Goal: Task Accomplishment & Management: Complete application form

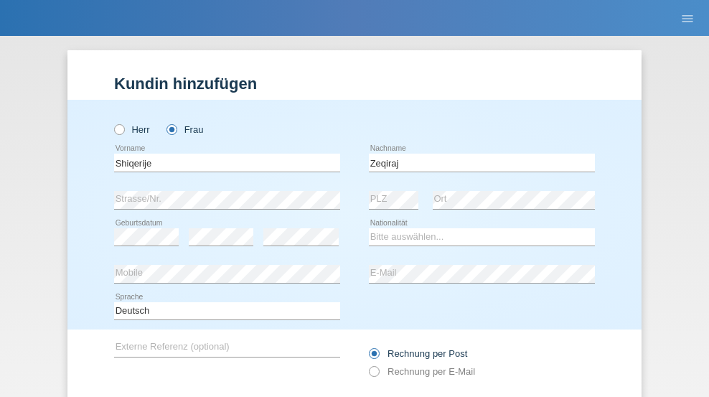
type input "Zeqiraj"
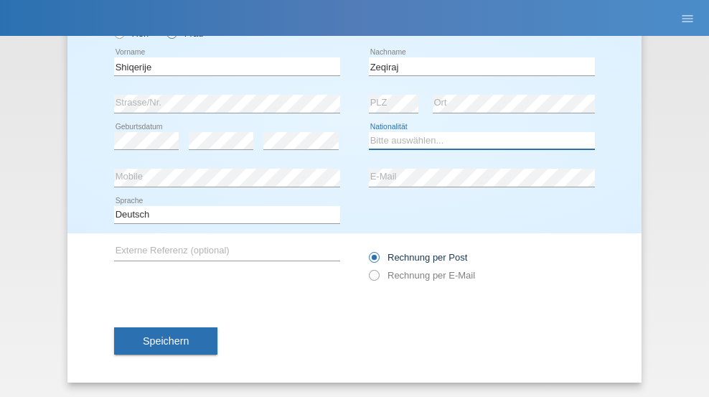
select select "XK"
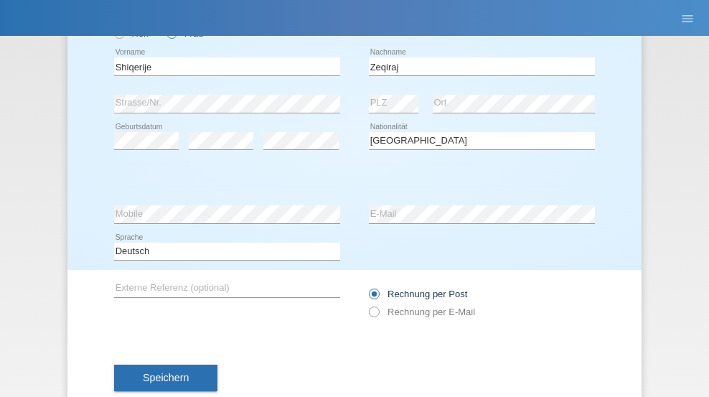
select select "C"
select select "01"
select select "07"
select select "2015"
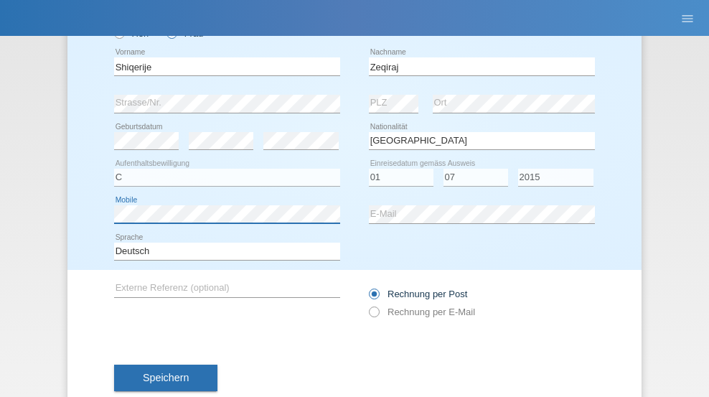
scroll to position [133, 0]
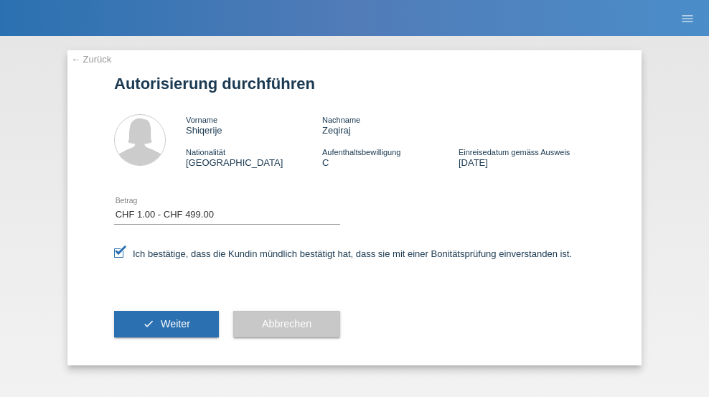
select select "1"
click at [166, 323] on span "Weiter" at bounding box center [175, 323] width 29 height 11
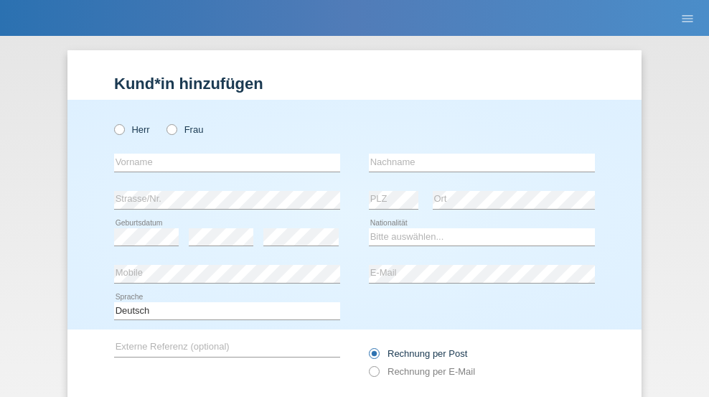
radio input "true"
click at [222, 153] on input "text" at bounding box center [227, 162] width 226 height 18
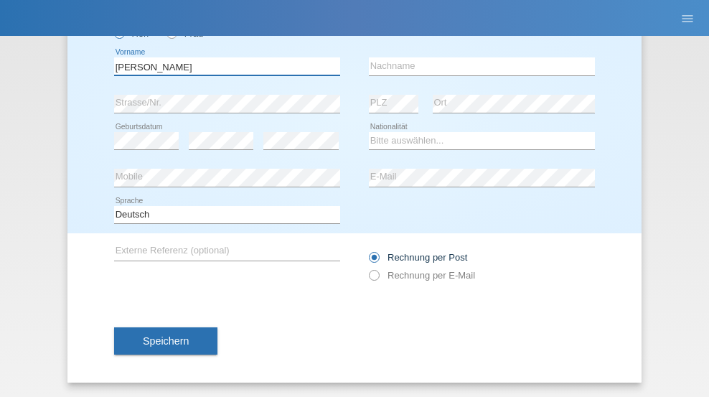
type input "[PERSON_NAME]"
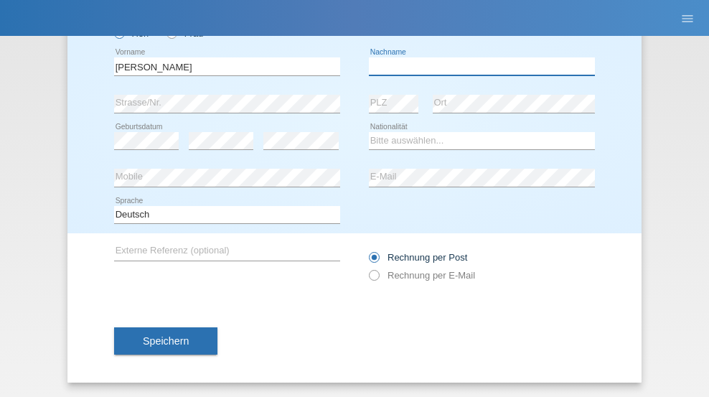
click at [476, 66] on input "text" at bounding box center [482, 66] width 226 height 18
type input "Schwarz"
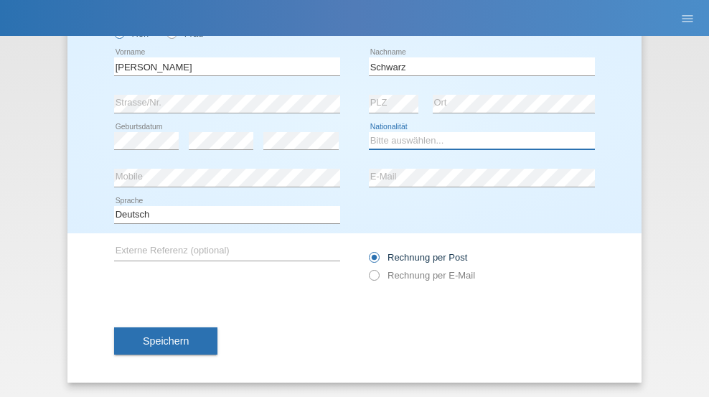
select select "CH"
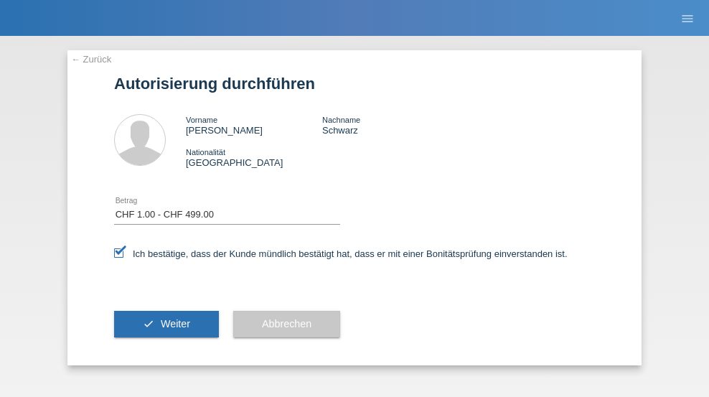
select select "1"
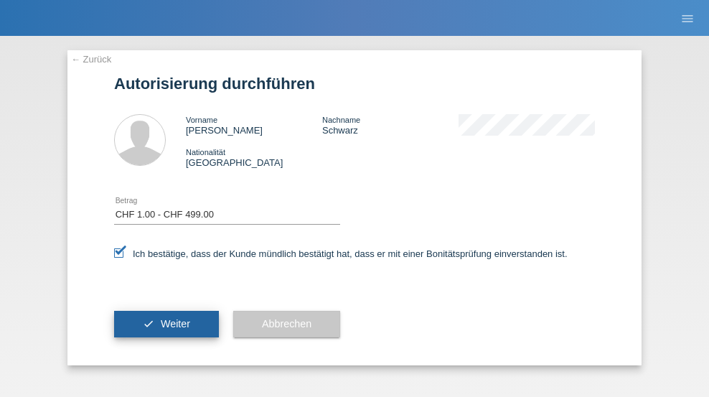
click at [166, 323] on span "Weiter" at bounding box center [175, 323] width 29 height 11
